Goal: Information Seeking & Learning: Learn about a topic

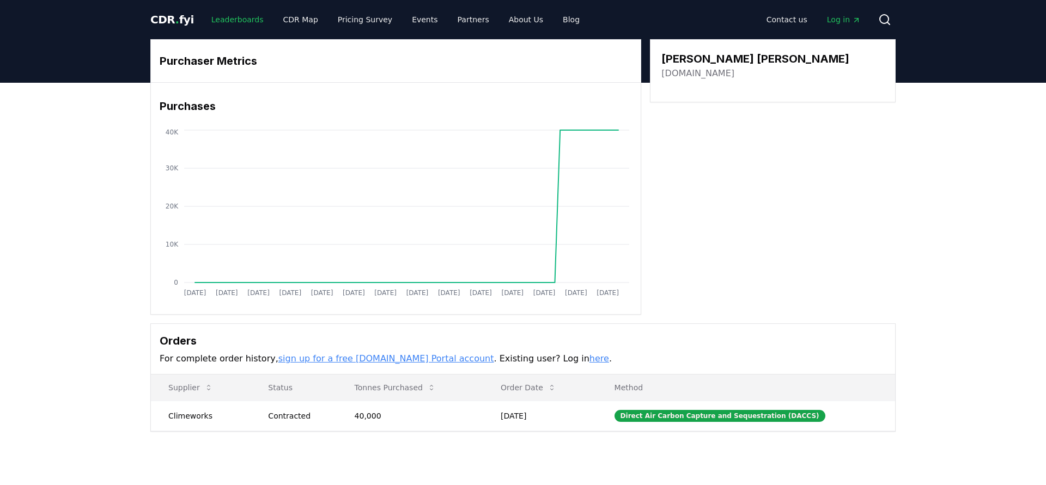
click at [228, 20] on link "Leaderboards" at bounding box center [238, 20] width 70 height 20
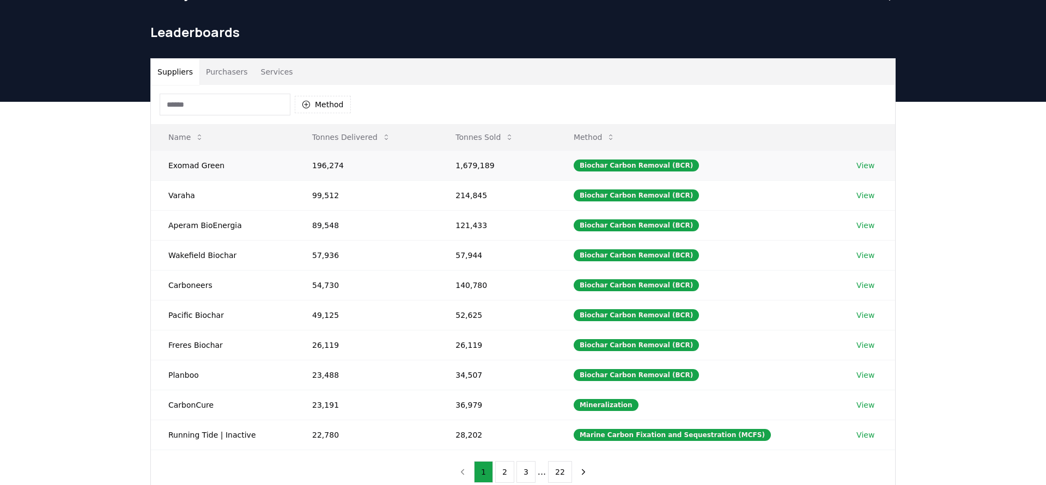
scroll to position [32, 0]
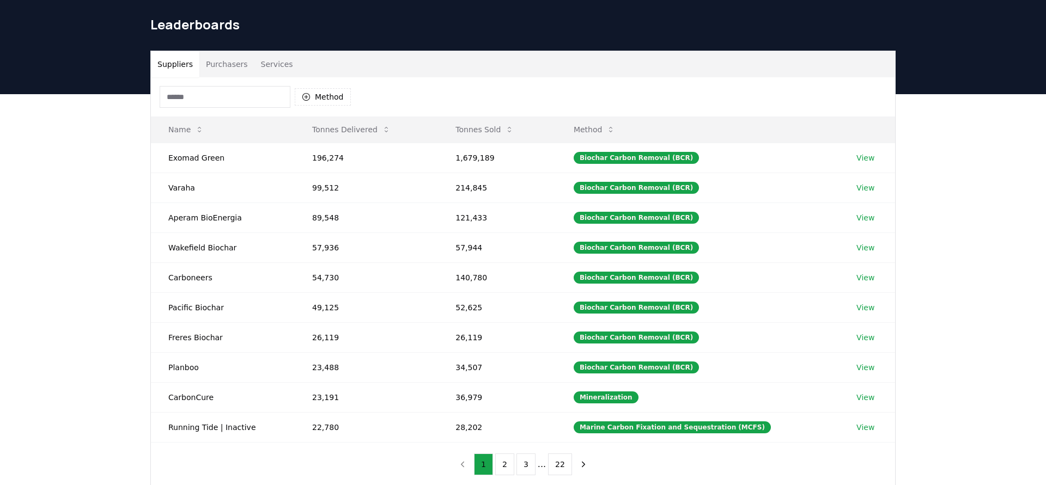
click at [229, 61] on button "Purchasers" at bounding box center [226, 64] width 55 height 26
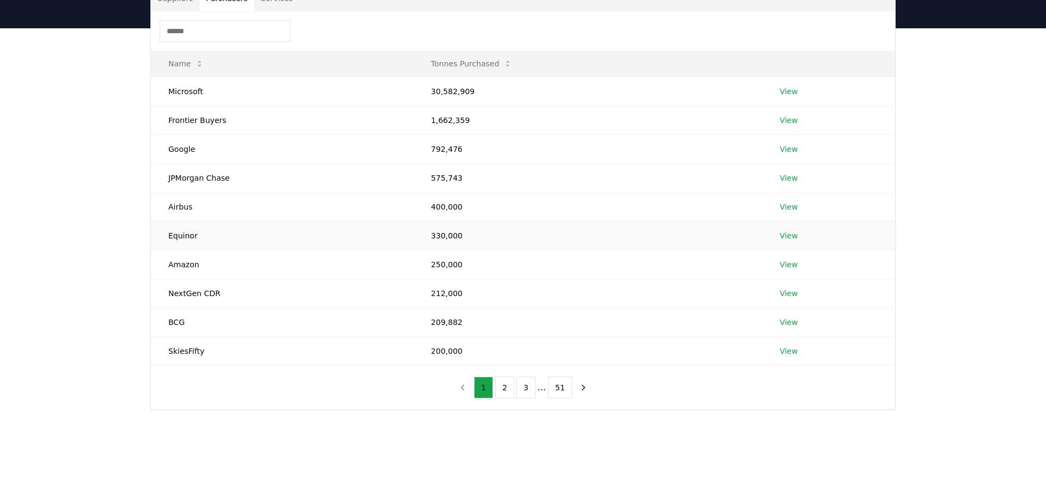
scroll to position [102, 0]
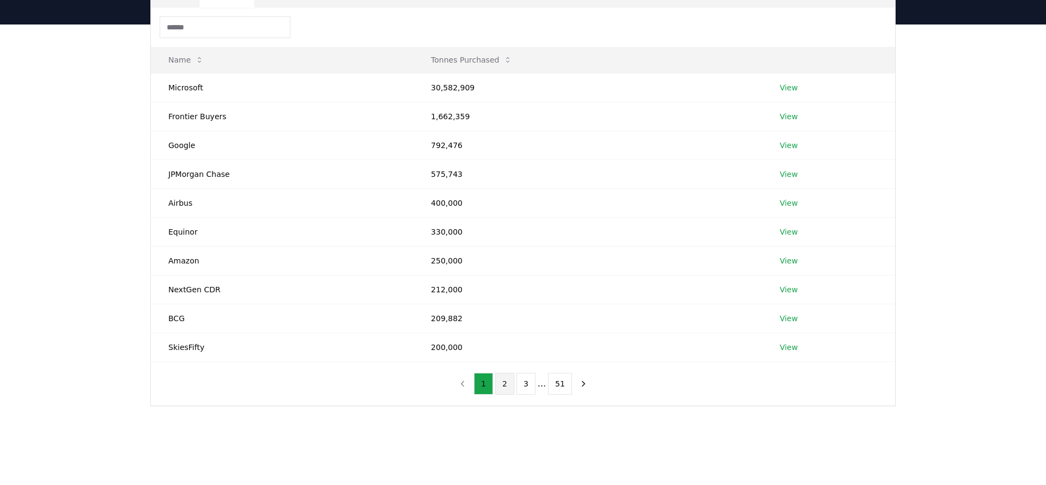
click at [507, 384] on button "2" at bounding box center [504, 384] width 19 height 22
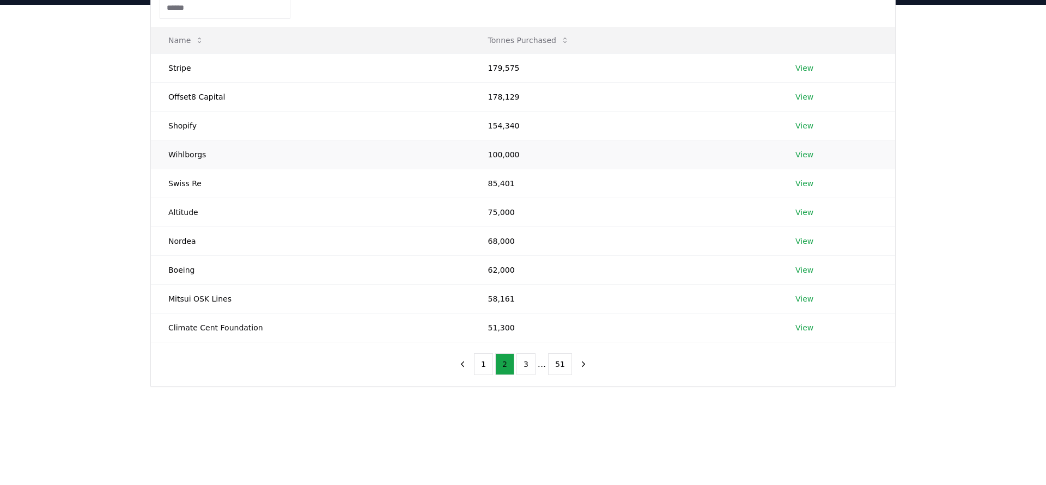
scroll to position [125, 0]
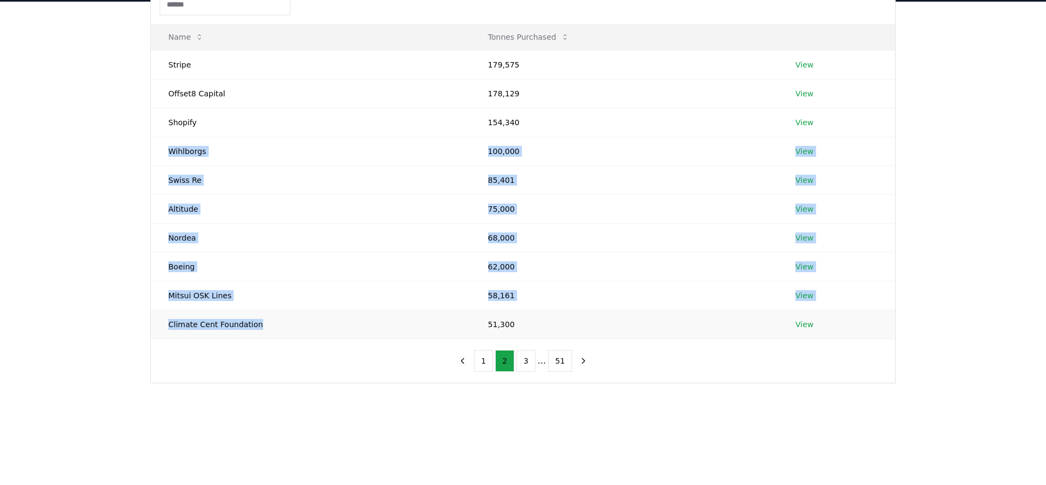
drag, startPoint x: 169, startPoint y: 151, endPoint x: 330, endPoint y: 326, distance: 238.3
click at [330, 326] on tbody "Stripe 179,575 View Offset8 Capital 178,129 View Shopify 154,340 View Wihlborgs…" at bounding box center [523, 194] width 744 height 289
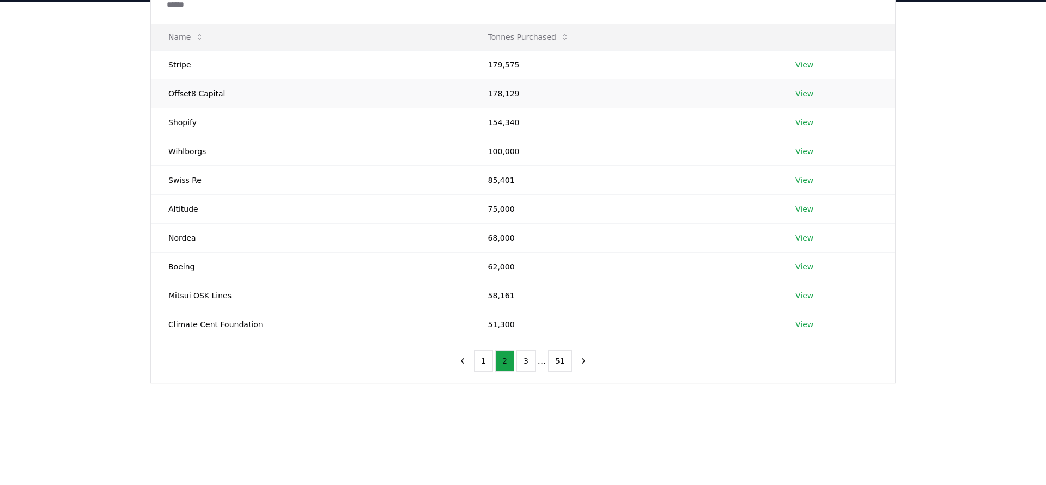
click at [171, 90] on td "Offset8 Capital" at bounding box center [311, 93] width 320 height 29
click at [246, 217] on td "Altitude" at bounding box center [311, 209] width 320 height 29
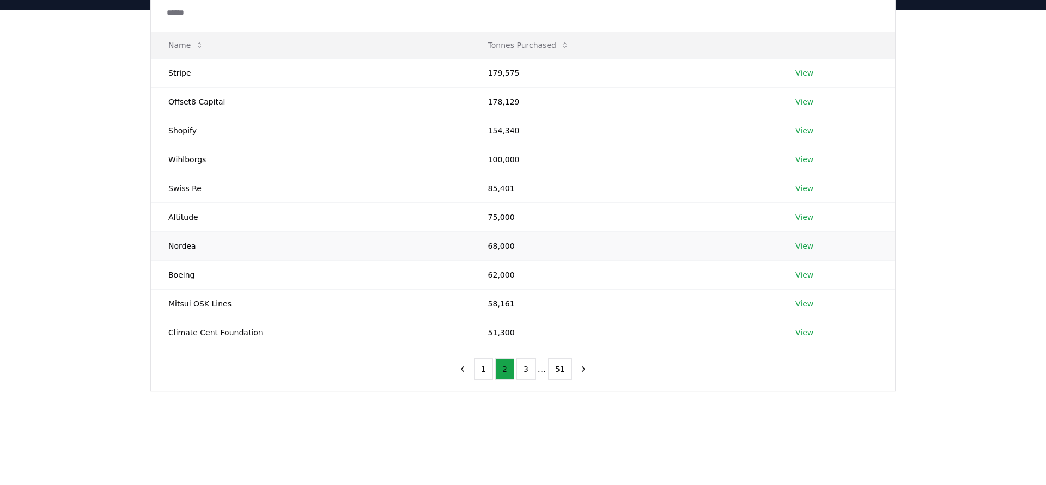
scroll to position [0, 0]
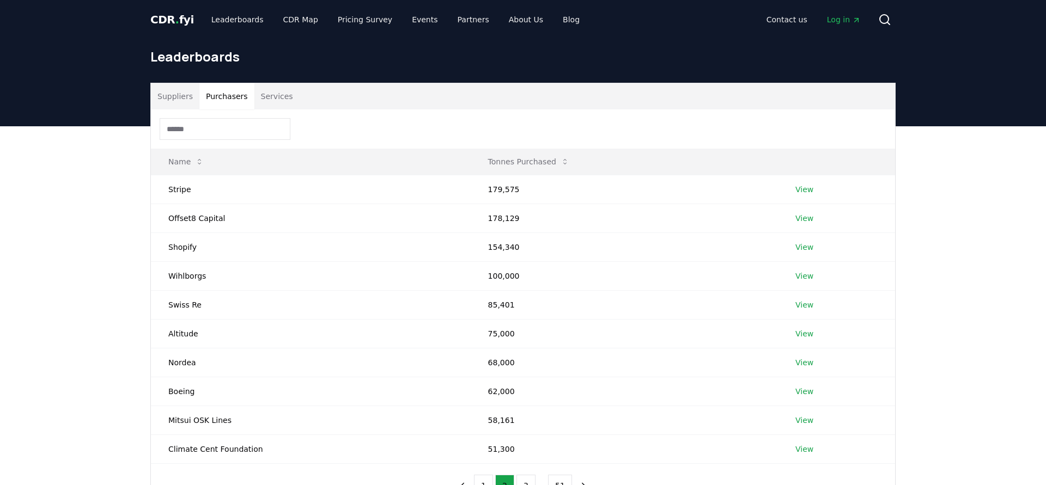
click at [842, 26] on link "Log in" at bounding box center [843, 20] width 51 height 20
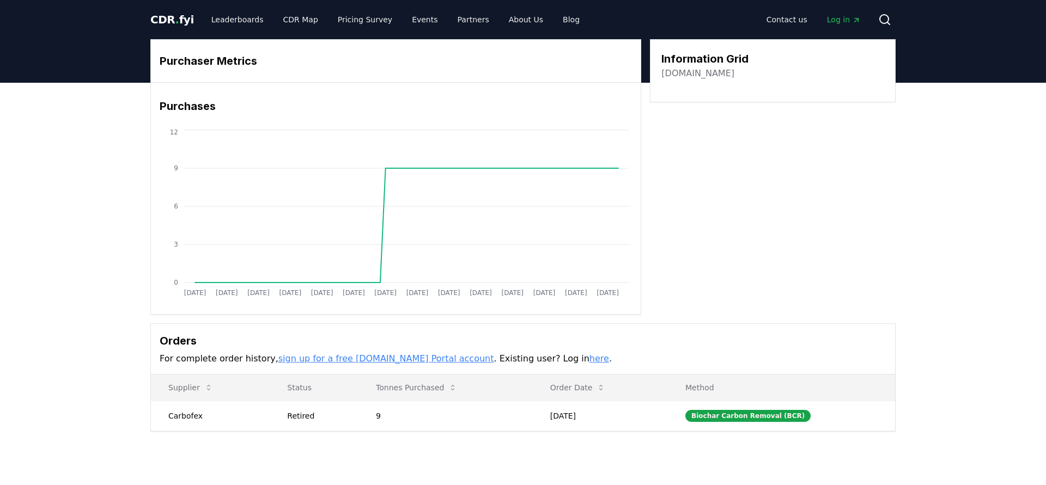
click at [845, 22] on span "Log in" at bounding box center [844, 19] width 34 height 11
click at [228, 25] on link "Leaderboards" at bounding box center [238, 20] width 70 height 20
